Goal: Communication & Community: Answer question/provide support

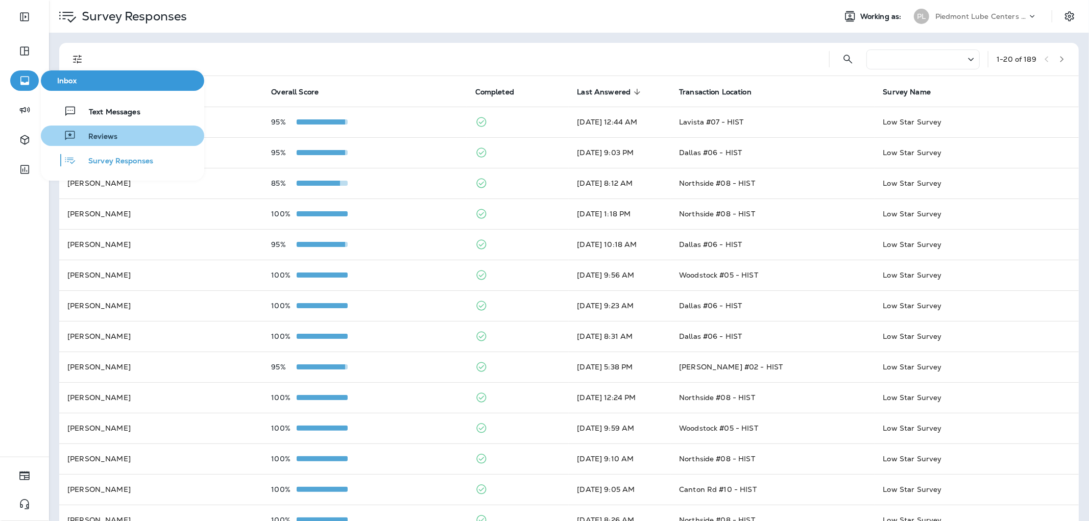
click at [138, 126] on button "Reviews" at bounding box center [122, 136] width 163 height 20
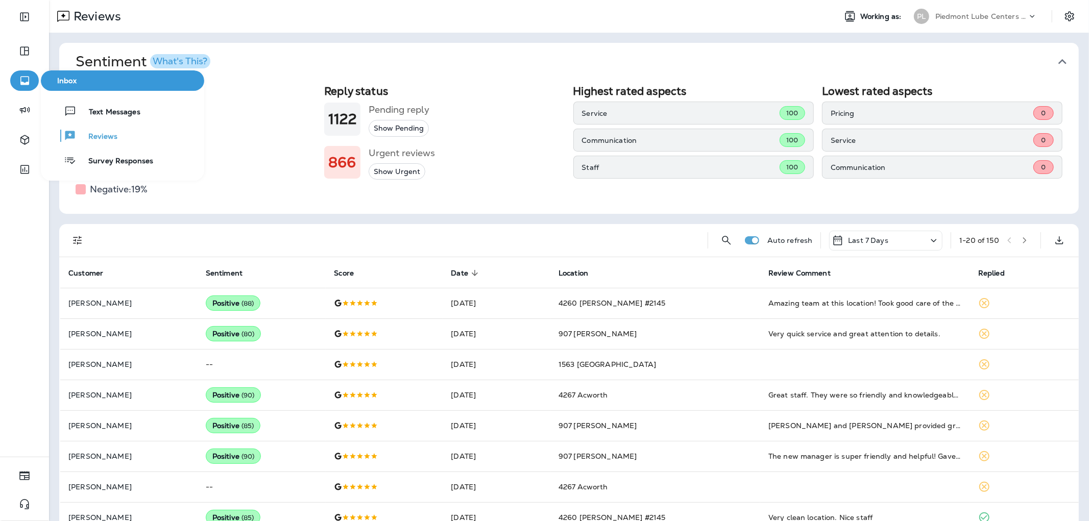
click at [26, 80] on icon "button" at bounding box center [24, 81] width 13 height 12
click at [106, 110] on span "Text Messages" at bounding box center [109, 113] width 64 height 10
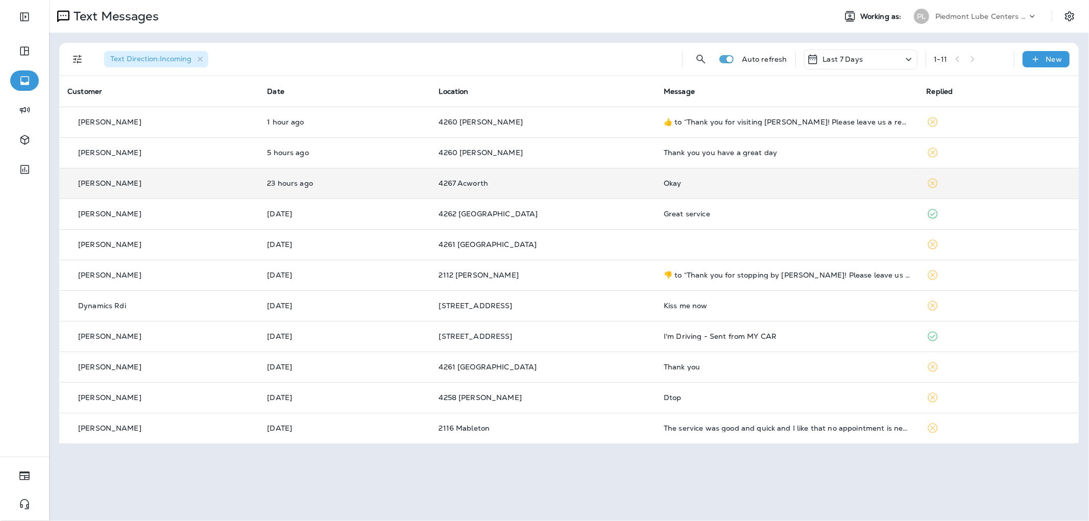
click at [627, 180] on p "4267 Acworth" at bounding box center [543, 183] width 209 height 8
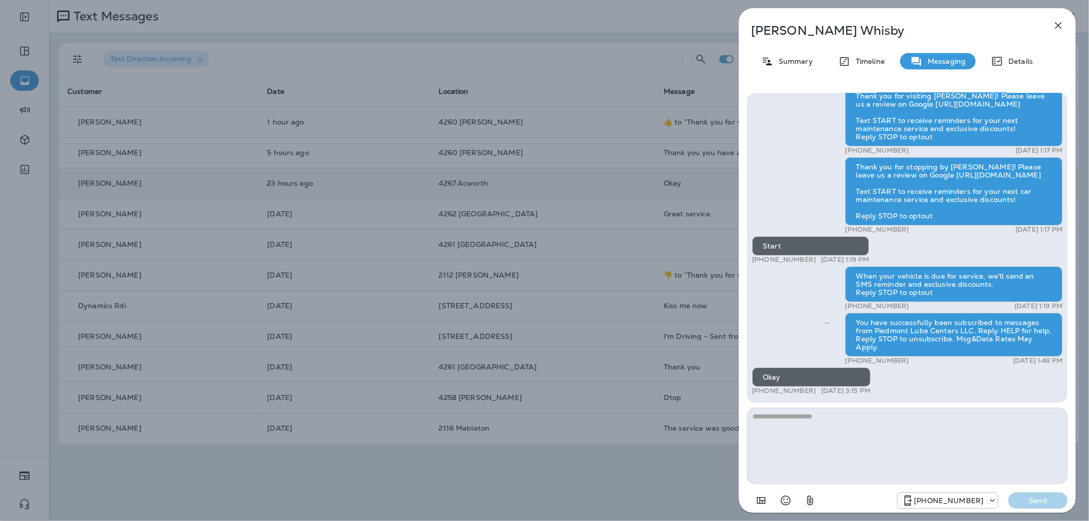
click at [627, 180] on div "[PERSON_NAME] Summary Timeline Messaging Details Thank you for visiting [PERSON…" at bounding box center [544, 260] width 1089 height 521
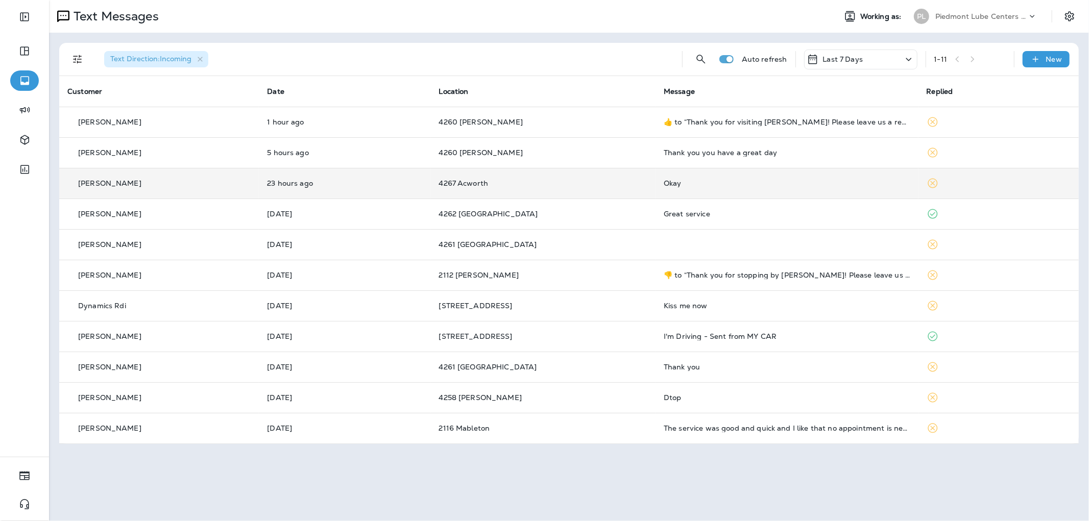
click at [656, 151] on td "Thank you you have a great day" at bounding box center [787, 152] width 263 height 31
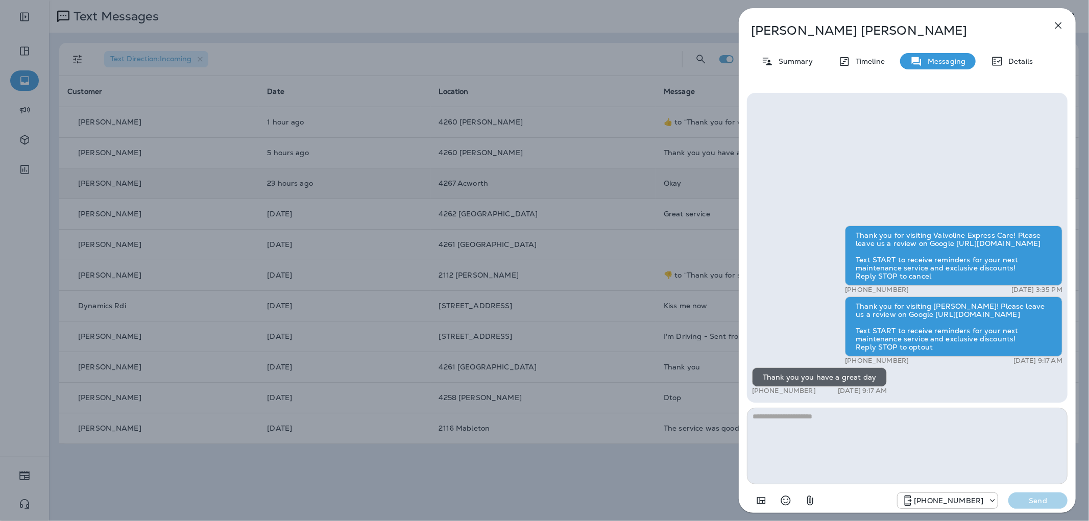
click at [649, 151] on div "[PERSON_NAME] Summary Timeline Messaging Details Thank you for visiting Valvoli…" at bounding box center [544, 260] width 1089 height 521
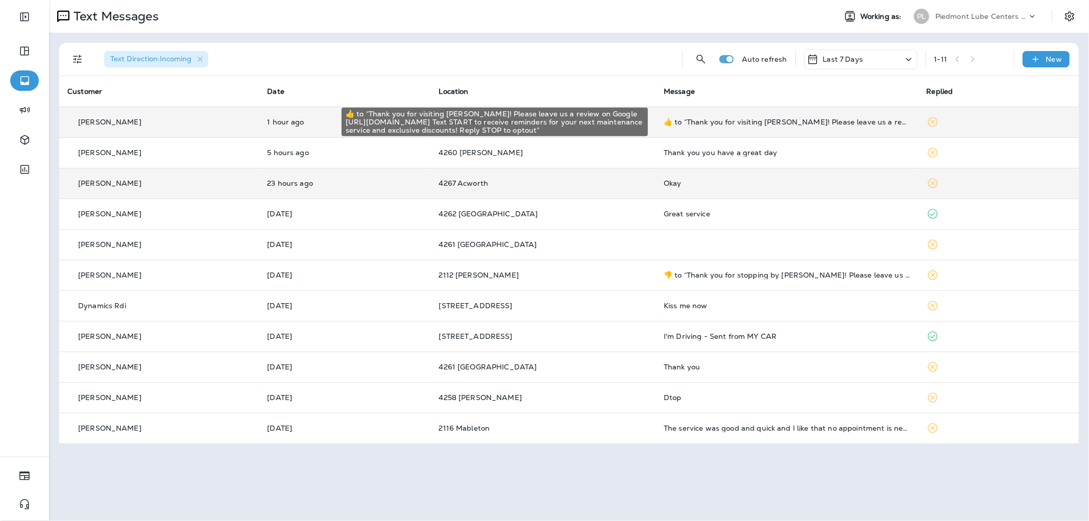
click at [695, 121] on div "​👍​ to “ Thank you for visiting [PERSON_NAME]! Please leave us a review on Goog…" at bounding box center [787, 122] width 247 height 8
